Goal: Download file/media

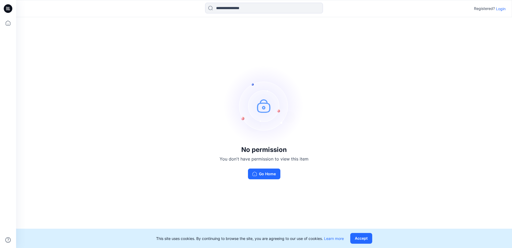
click at [501, 8] on p "Login" at bounding box center [501, 9] width 10 height 6
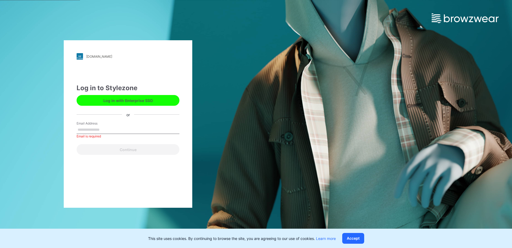
click at [161, 97] on button "Log in with Enterprise SSO" at bounding box center [128, 100] width 103 height 11
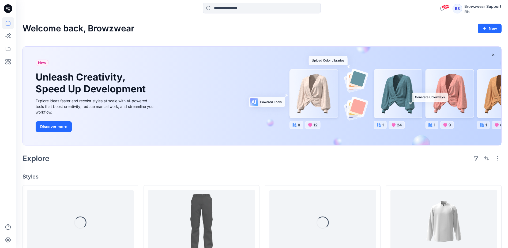
click at [257, 29] on div "Welcome back, Browzwear New" at bounding box center [263, 29] width 480 height 10
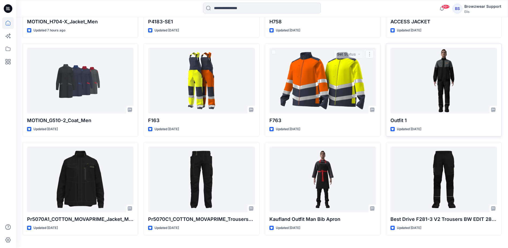
scroll to position [241, 0]
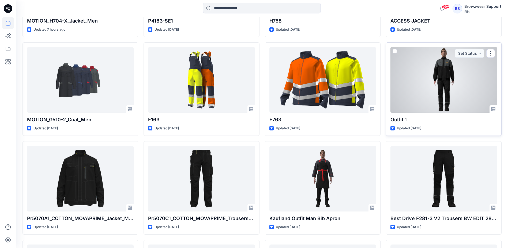
click at [458, 95] on div at bounding box center [444, 80] width 107 height 66
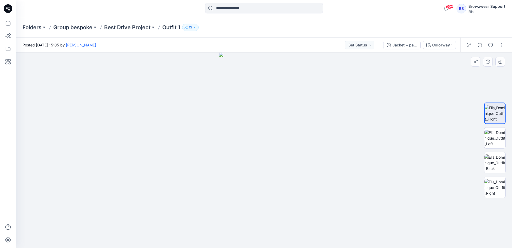
drag, startPoint x: 296, startPoint y: 150, endPoint x: 271, endPoint y: 150, distance: 25.7
click at [271, 150] on img at bounding box center [264, 150] width 90 height 195
click at [497, 136] on img at bounding box center [495, 137] width 21 height 17
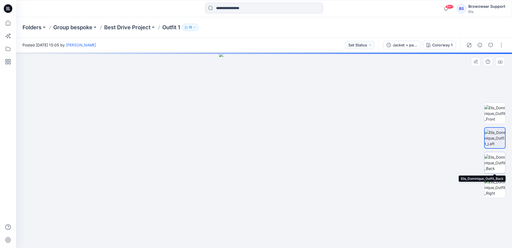
click at [498, 162] on img at bounding box center [495, 162] width 21 height 17
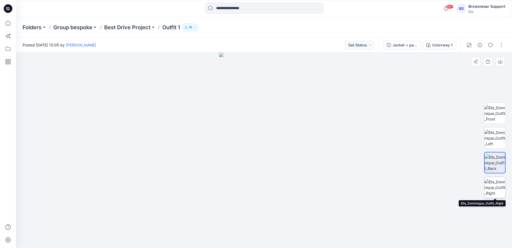
click at [500, 186] on img at bounding box center [495, 187] width 21 height 17
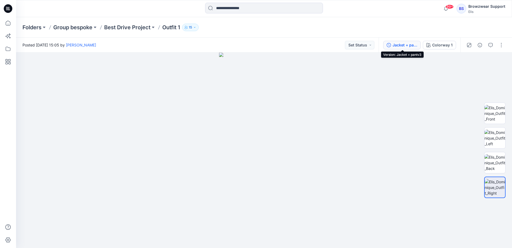
click at [396, 46] on div "Jacket + pantv3" at bounding box center [405, 45] width 25 height 6
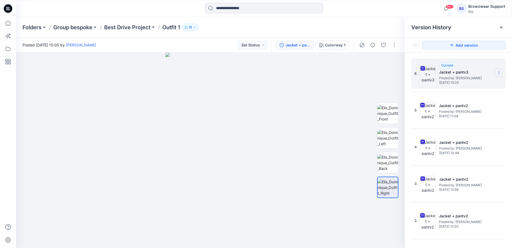
click at [497, 73] on icon at bounding box center [499, 72] width 4 height 4
click at [493, 86] on span "Download Source BW File" at bounding box center [472, 83] width 45 height 6
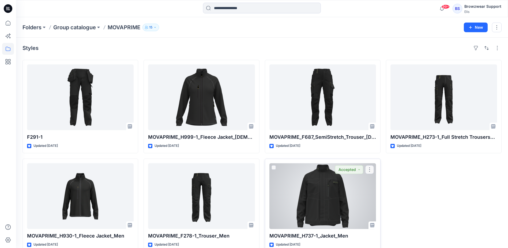
scroll to position [11, 0]
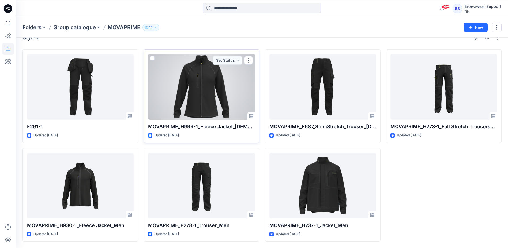
click at [225, 92] on div at bounding box center [201, 87] width 107 height 66
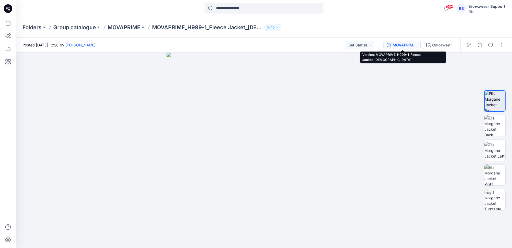
click at [387, 43] on button "MOVAPRIME_H999-1_Fleece Jacket_[DEMOGRAPHIC_DATA]" at bounding box center [403, 45] width 38 height 9
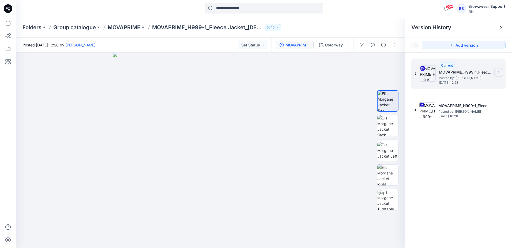
click at [498, 73] on icon at bounding box center [499, 72] width 4 height 4
click at [480, 82] on span "Download Source BW File" at bounding box center [472, 83] width 45 height 6
click at [132, 27] on p "MOVAPRIME" at bounding box center [124, 28] width 33 height 8
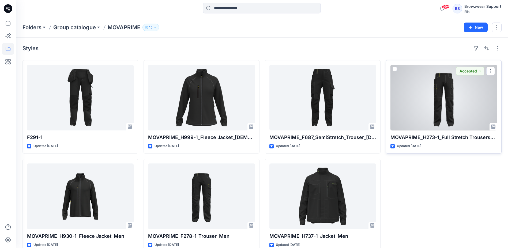
click at [413, 102] on div at bounding box center [444, 98] width 107 height 66
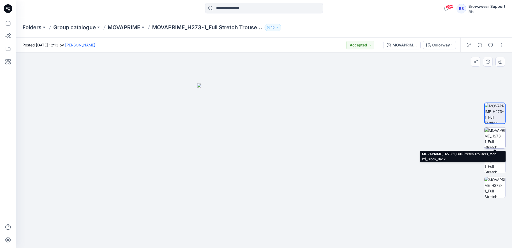
click at [494, 138] on img at bounding box center [495, 137] width 21 height 21
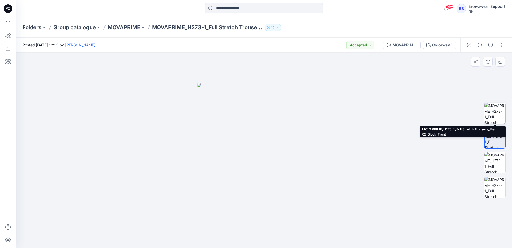
click at [493, 120] on img at bounding box center [495, 113] width 21 height 21
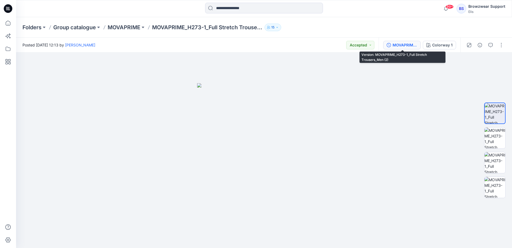
click at [389, 45] on icon "button" at bounding box center [389, 45] width 4 height 4
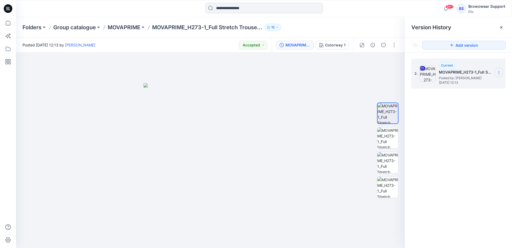
click at [501, 74] on icon at bounding box center [499, 72] width 4 height 4
click at [493, 83] on span "Download Source BW File" at bounding box center [472, 83] width 45 height 6
click at [129, 27] on p "MOVAPRIME" at bounding box center [124, 28] width 33 height 8
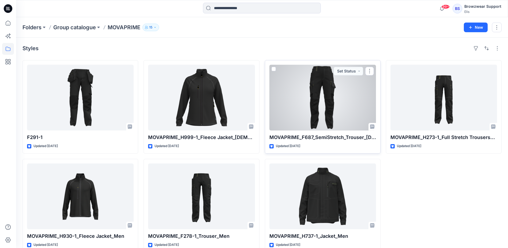
click at [313, 101] on div at bounding box center [323, 98] width 107 height 66
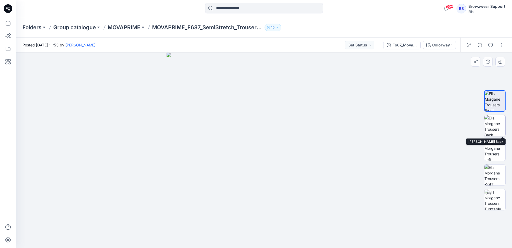
click at [497, 125] on img at bounding box center [495, 125] width 21 height 21
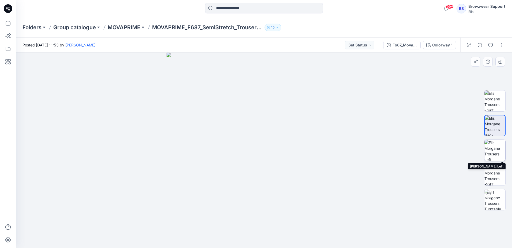
click at [494, 153] on img at bounding box center [495, 150] width 21 height 21
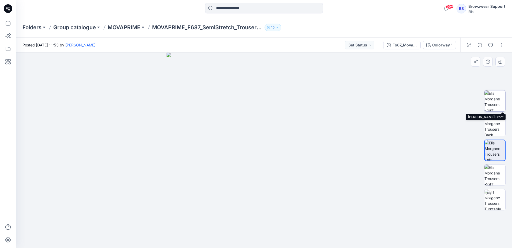
click at [493, 105] on img at bounding box center [495, 100] width 21 height 21
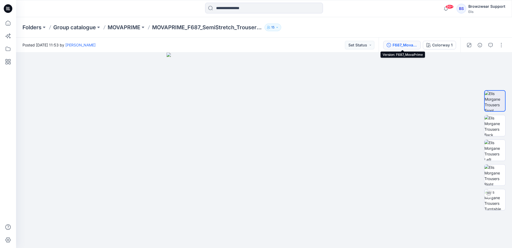
click at [407, 44] on div "F687_MovaPrime" at bounding box center [405, 45] width 25 height 6
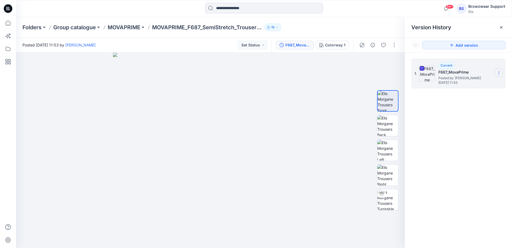
click at [499, 73] on icon at bounding box center [499, 72] width 4 height 4
click at [482, 82] on span "Download Source BW File" at bounding box center [472, 83] width 45 height 6
click at [127, 27] on p "MOVAPRIME" at bounding box center [124, 28] width 33 height 8
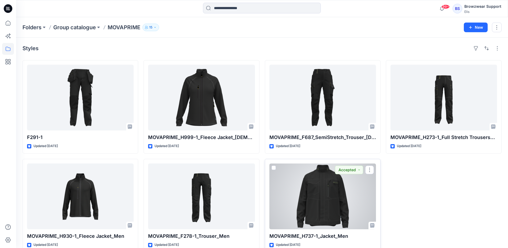
click at [299, 204] on div at bounding box center [323, 196] width 107 height 66
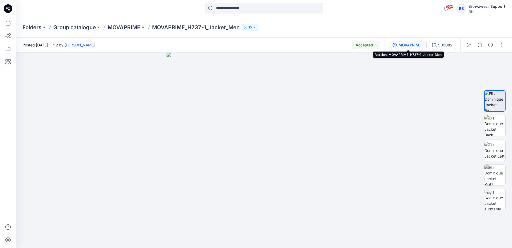
click at [400, 44] on div "MOVAPRIME_H737-1_Jacket_Men" at bounding box center [411, 45] width 25 height 6
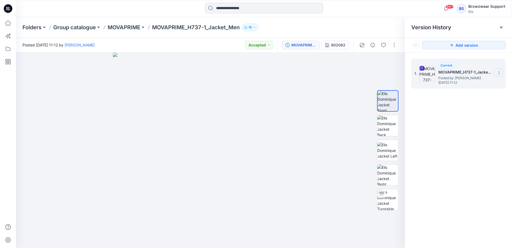
click at [501, 74] on icon at bounding box center [499, 72] width 4 height 4
click at [469, 83] on span "Download Source BW File" at bounding box center [472, 83] width 45 height 6
click at [296, 25] on div "Folders Group catalogue MOVAPRIME MOVAPRIME_H737-1_Jacket_Men 15" at bounding box center [244, 28] width 442 height 8
